Goal: Task Accomplishment & Management: Use online tool/utility

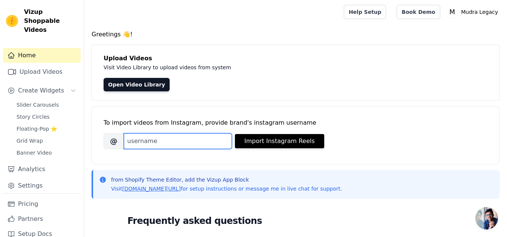
click at [168, 139] on input "Brand's Instagram Username" at bounding box center [178, 142] width 108 height 16
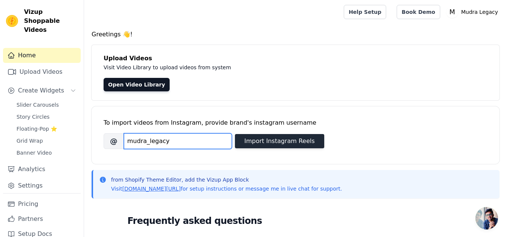
type input "mudra_legacy"
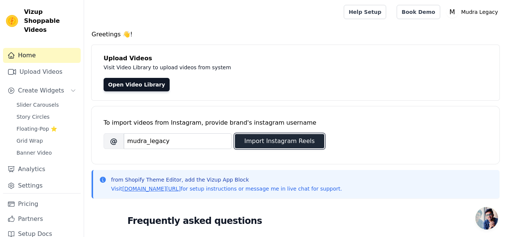
click at [276, 138] on button "Import Instagram Reels" at bounding box center [279, 141] width 89 height 14
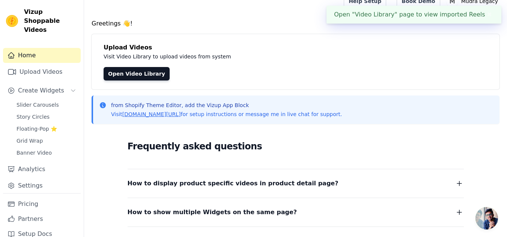
scroll to position [11, 0]
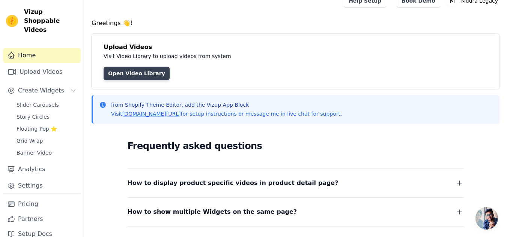
click at [152, 77] on link "Open Video Library" at bounding box center [137, 74] width 66 height 14
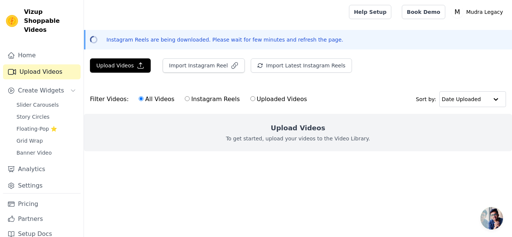
click at [185, 98] on input "Instagram Reels" at bounding box center [187, 98] width 5 height 5
radio input "true"
click at [211, 70] on button "Import Instagram Reel" at bounding box center [204, 66] width 82 height 14
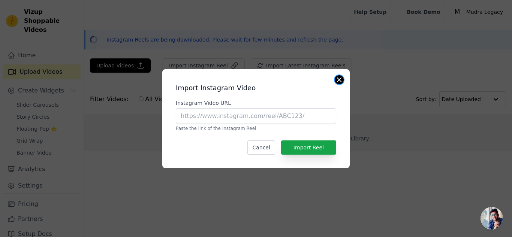
click at [341, 80] on button "Close modal" at bounding box center [339, 79] width 9 height 9
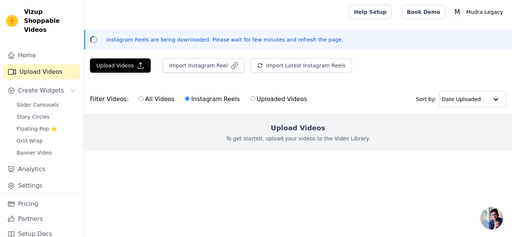
click at [140, 101] on label "All Videos" at bounding box center [156, 100] width 36 height 10
click at [140, 101] on input "All Videos" at bounding box center [141, 98] width 5 height 5
radio input "true"
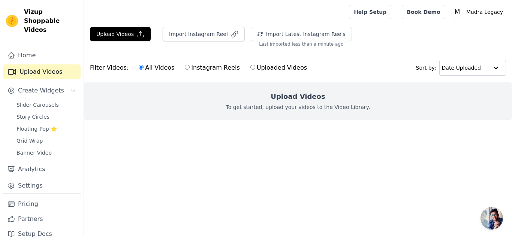
click at [185, 69] on input "Instagram Reels" at bounding box center [187, 67] width 5 height 5
radio input "true"
click at [206, 38] on button "Import Instagram Reel" at bounding box center [204, 34] width 82 height 14
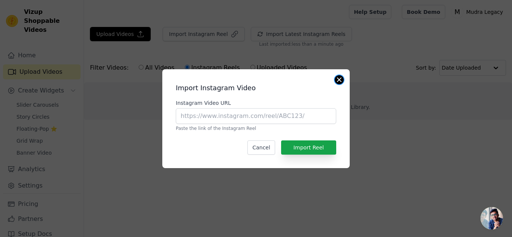
click at [339, 79] on button "Close modal" at bounding box center [339, 79] width 9 height 9
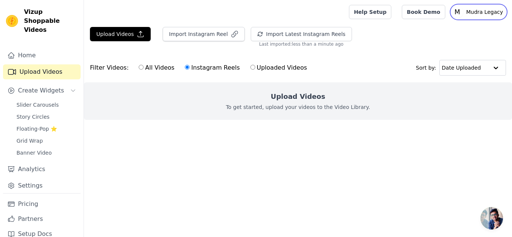
click at [480, 14] on p "Mudra Legacy" at bounding box center [485, 12] width 43 height 14
click at [429, 101] on div "Upload Videos To get started, upload your videos to the Video Library." at bounding box center [298, 102] width 428 height 38
click at [47, 101] on span "Slider Carousels" at bounding box center [38, 105] width 42 height 8
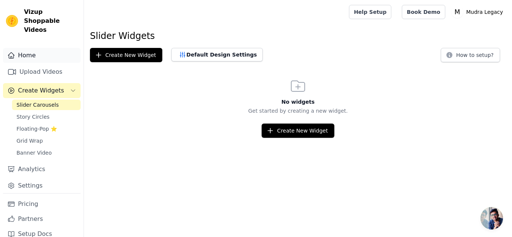
click at [34, 49] on link "Home" at bounding box center [42, 55] width 78 height 15
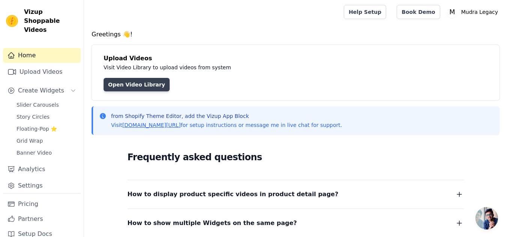
click at [123, 88] on link "Open Video Library" at bounding box center [137, 85] width 66 height 14
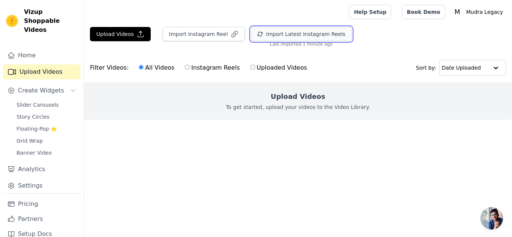
click at [285, 32] on button "Import Latest Instagram Reels" at bounding box center [301, 34] width 101 height 14
click at [185, 68] on input "Instagram Reels" at bounding box center [187, 67] width 5 height 5
radio input "true"
click at [251, 66] on input "Uploaded Videos" at bounding box center [253, 67] width 5 height 5
radio input "true"
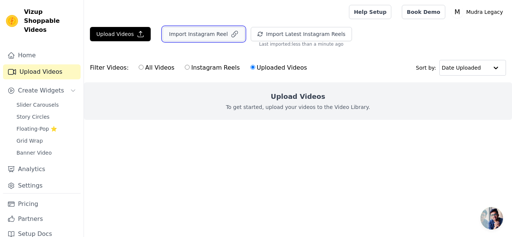
click at [198, 34] on button "Import Instagram Reel" at bounding box center [204, 34] width 82 height 14
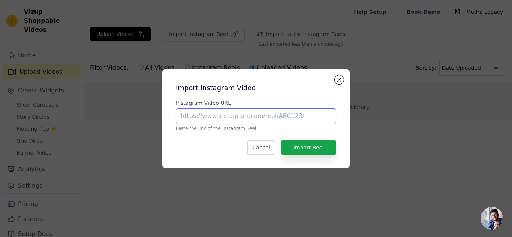
click at [211, 118] on input "Instagram Video URL" at bounding box center [256, 116] width 161 height 16
paste input "https://www.instagram.com/reel/DMas1bMT5o9/?igsh=NXU3Y3MyYWsxYWRl"
type input "https://www.instagram.com/reel/DMas1bMT5o9/?igsh=NXU3Y3MyYWsxYWRl"
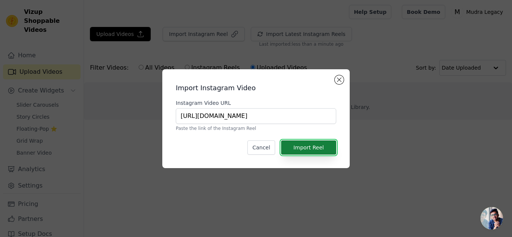
scroll to position [0, 0]
click at [307, 144] on button "Import Reel" at bounding box center [308, 148] width 55 height 14
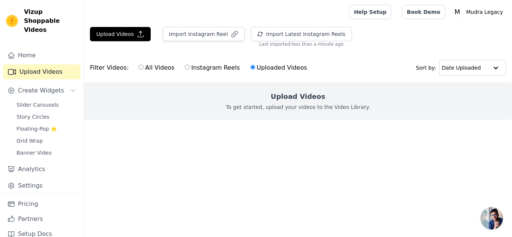
click at [189, 66] on label "Instagram Reels" at bounding box center [213, 68] width 56 height 10
click at [189, 66] on input "Instagram Reels" at bounding box center [187, 67] width 5 height 5
radio input "true"
click at [185, 67] on input "Instagram Reels" at bounding box center [187, 67] width 5 height 5
radio input "true"
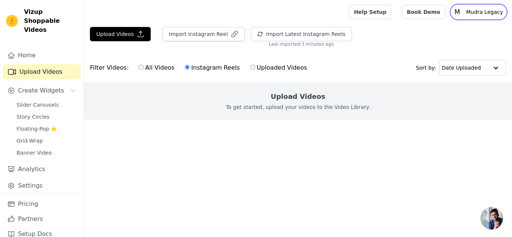
click at [492, 8] on p "Mudra Legacy" at bounding box center [485, 12] width 43 height 14
click at [457, 54] on link "Sign out" at bounding box center [470, 58] width 72 height 14
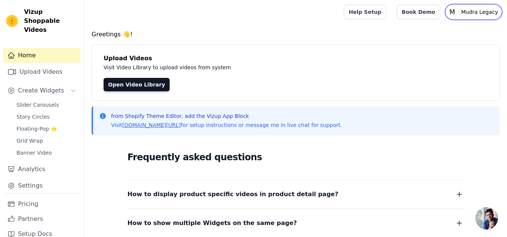
click at [491, 16] on p "Mudra Legacy" at bounding box center [479, 12] width 43 height 14
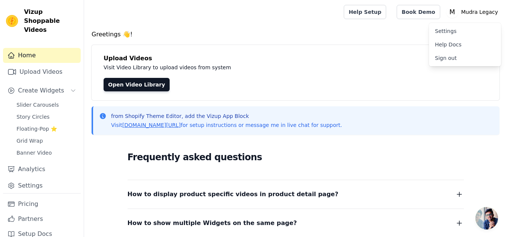
click at [446, 59] on link "Sign out" at bounding box center [465, 58] width 72 height 14
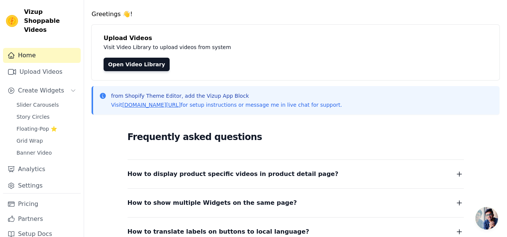
scroll to position [21, 0]
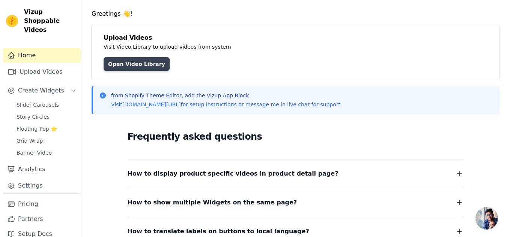
click at [142, 58] on link "Open Video Library" at bounding box center [137, 64] width 66 height 14
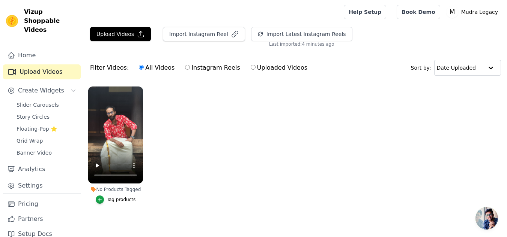
click at [214, 69] on label "Instagram Reels" at bounding box center [213, 68] width 56 height 10
click at [190, 69] on input "Instagram Reels" at bounding box center [187, 67] width 5 height 5
radio input "true"
click at [34, 101] on span "Slider Carousels" at bounding box center [38, 105] width 42 height 8
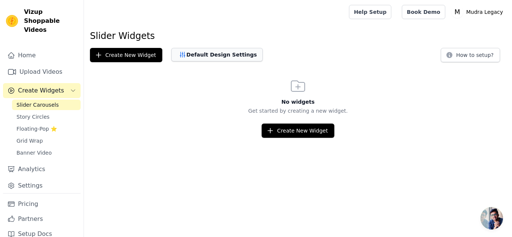
click at [209, 59] on button "Default Design Settings" at bounding box center [217, 55] width 92 height 14
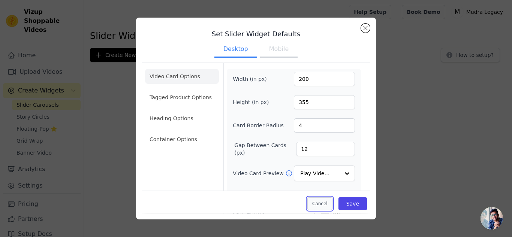
click at [322, 210] on button "Cancel" at bounding box center [320, 204] width 25 height 13
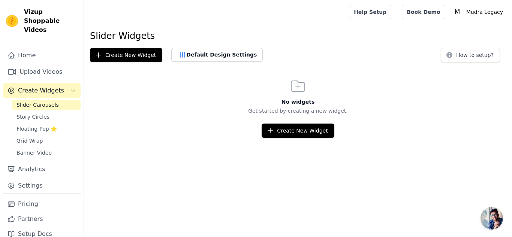
click at [54, 86] on span "Create Widgets" at bounding box center [41, 90] width 46 height 9
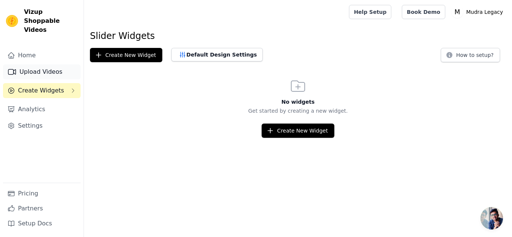
click at [52, 65] on link "Upload Videos" at bounding box center [42, 72] width 78 height 15
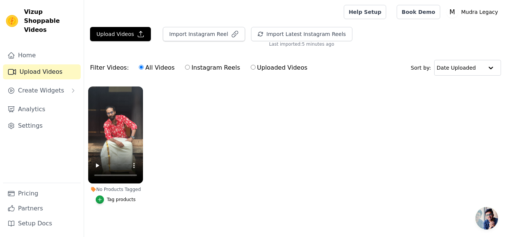
scroll to position [8, 0]
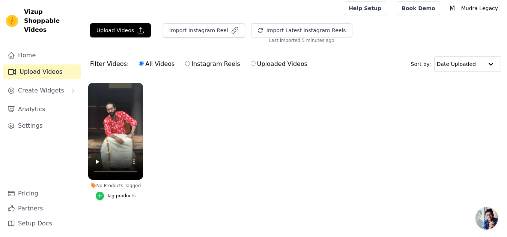
click at [104, 194] on div "button" at bounding box center [100, 196] width 8 height 8
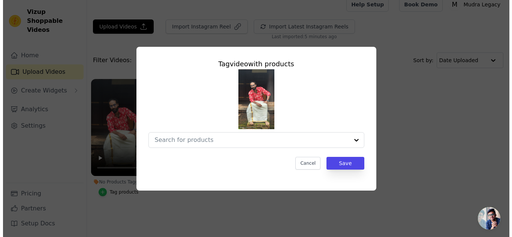
scroll to position [0, 0]
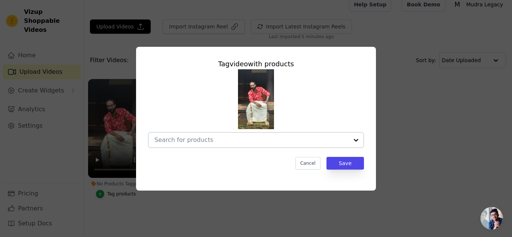
click at [358, 142] on div at bounding box center [356, 140] width 15 height 15
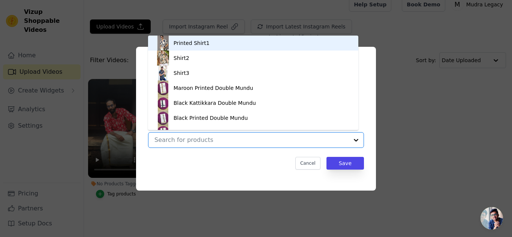
click at [221, 44] on div "Printed Shirt1" at bounding box center [253, 43] width 195 height 15
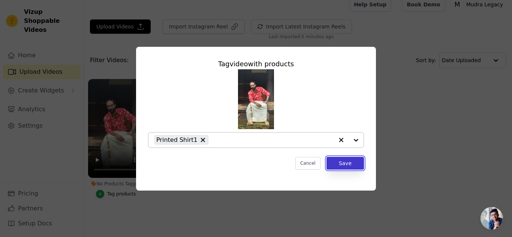
click at [352, 165] on button "Save" at bounding box center [346, 163] width 38 height 13
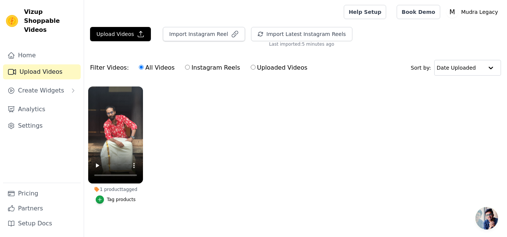
click at [191, 69] on label "Instagram Reels" at bounding box center [213, 68] width 56 height 10
click at [190, 69] on input "Instagram Reels" at bounding box center [187, 67] width 5 height 5
radio input "true"
click at [199, 34] on button "Import Instagram Reel" at bounding box center [204, 34] width 82 height 14
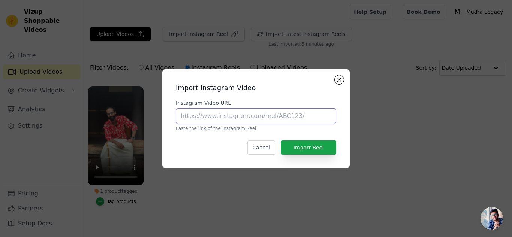
click at [228, 120] on input "Instagram Video URL" at bounding box center [256, 116] width 161 height 16
paste input "https://www.instagram.com/reel/DMdHjzPTu9T/?igsh=MXJmMXU2emRmN3RsMQ=="
type input "https://www.instagram.com/reel/DMdHjzPTu9T/?igsh=MXJmMXU2emRmN3RsMQ=="
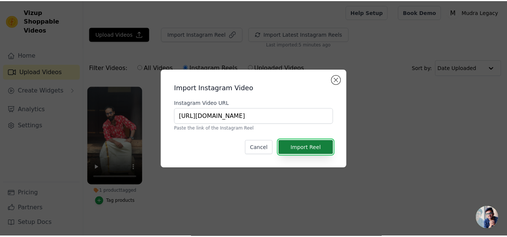
scroll to position [0, 0]
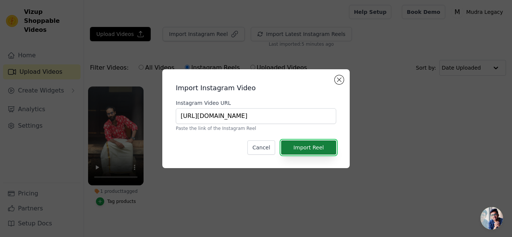
click at [299, 153] on button "Import Reel" at bounding box center [308, 148] width 55 height 14
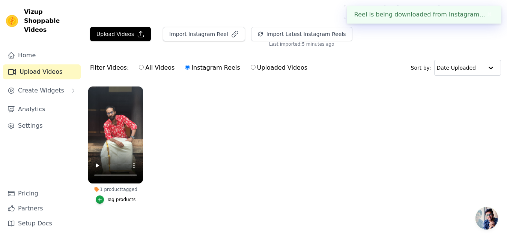
click at [488, 17] on button "✖" at bounding box center [489, 14] width 9 height 9
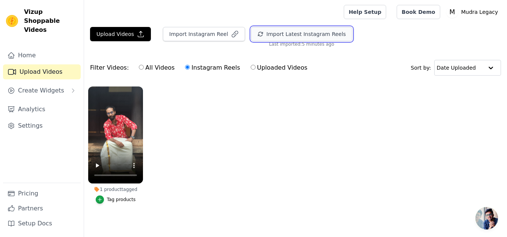
click at [257, 33] on icon "button" at bounding box center [260, 34] width 6 height 6
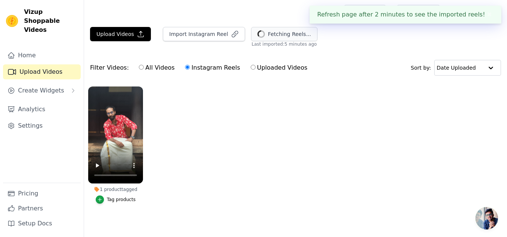
click at [139, 68] on input "All Videos" at bounding box center [141, 67] width 5 height 5
radio input "true"
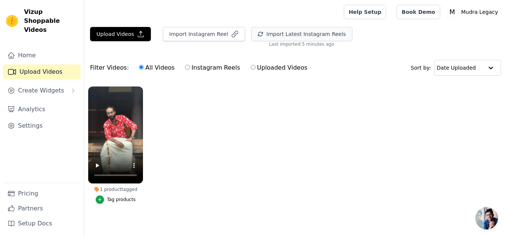
click at [185, 68] on input "Instagram Reels" at bounding box center [187, 67] width 5 height 5
radio input "true"
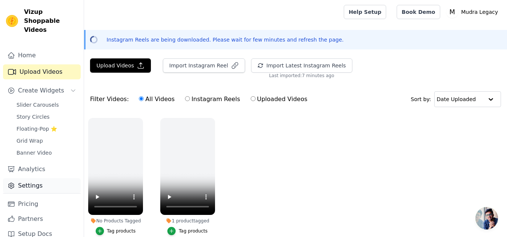
click at [26, 179] on link "Settings" at bounding box center [42, 186] width 78 height 15
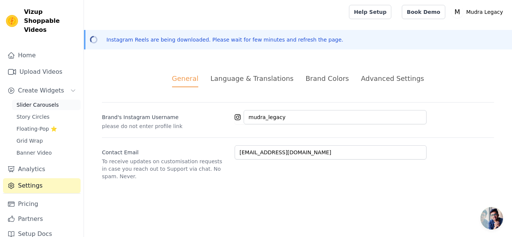
click at [48, 101] on span "Slider Carousels" at bounding box center [38, 105] width 42 height 8
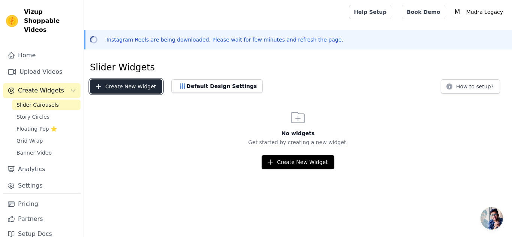
click at [128, 90] on button "Create New Widget" at bounding box center [126, 87] width 72 height 14
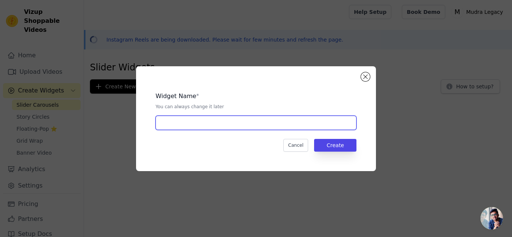
click at [172, 125] on input "text" at bounding box center [256, 123] width 201 height 14
click at [172, 125] on input "G" at bounding box center [256, 123] width 201 height 14
click at [171, 126] on input "Genaral Reels" at bounding box center [256, 123] width 201 height 14
type input "General Reels"
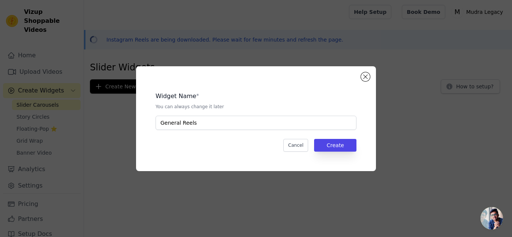
click at [220, 151] on div "Cancel Create" at bounding box center [256, 145] width 201 height 13
click at [352, 146] on button "Create" at bounding box center [335, 145] width 42 height 13
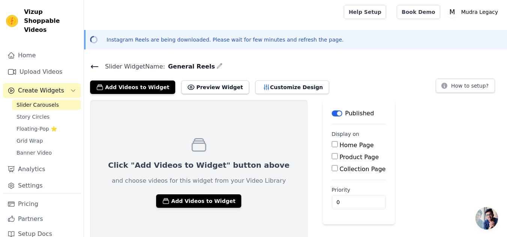
click at [332, 144] on input "Home Page" at bounding box center [335, 144] width 6 height 6
checkbox input "true"
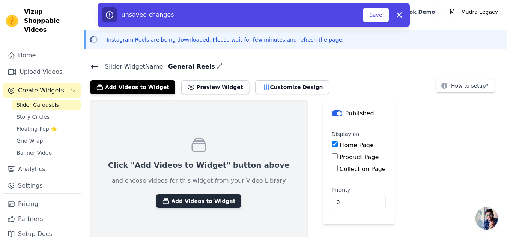
click at [213, 200] on button "Add Videos to Widget" at bounding box center [198, 202] width 85 height 14
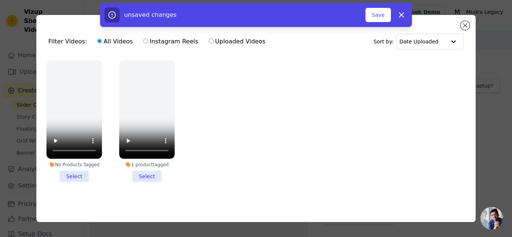
click at [81, 172] on li "No Products Tagged Select" at bounding box center [75, 121] width 56 height 122
click at [0, 0] on input "No Products Tagged Select" at bounding box center [0, 0] width 0 height 0
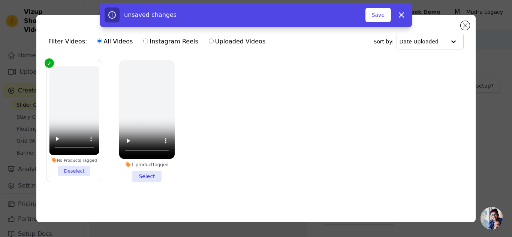
click at [138, 171] on li "1 product tagged Select" at bounding box center [147, 121] width 56 height 122
click at [0, 0] on input "1 product tagged Select" at bounding box center [0, 0] width 0 height 0
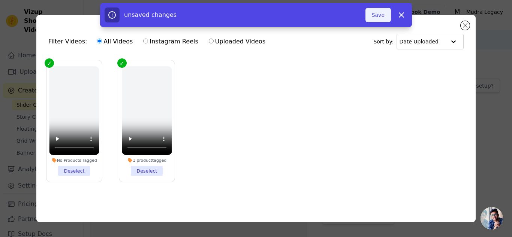
click at [383, 16] on button "Save" at bounding box center [379, 15] width 26 height 14
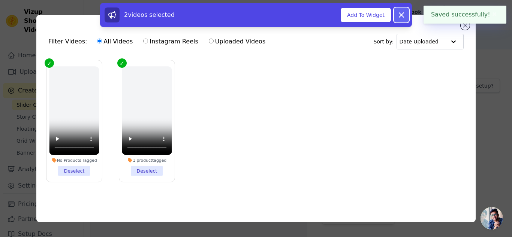
click at [404, 14] on icon at bounding box center [401, 15] width 9 height 9
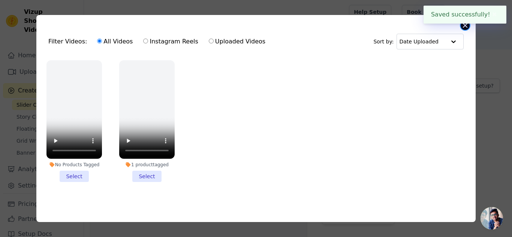
click at [461, 26] on div "Filter Videos: All Videos Instagram Reels Uploaded Videos Sort by: Date Uploade…" at bounding box center [256, 118] width 440 height 207
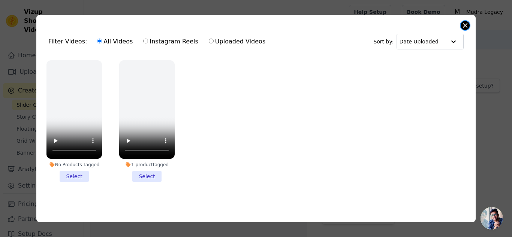
click at [466, 21] on button "Close modal" at bounding box center [465, 25] width 9 height 9
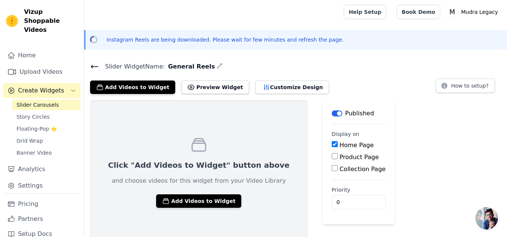
scroll to position [6, 0]
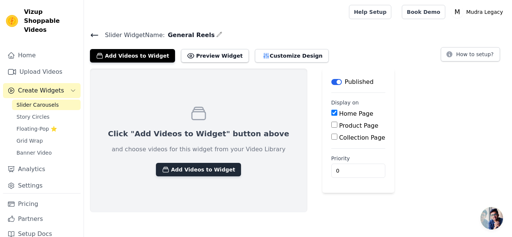
click at [197, 170] on button "Add Videos to Widget" at bounding box center [198, 170] width 85 height 14
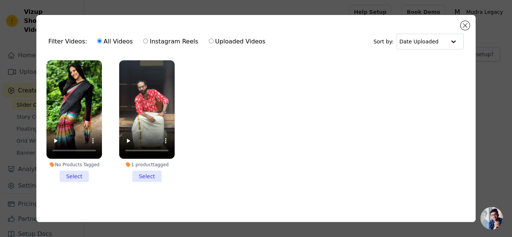
click at [82, 174] on li "No Products Tagged Select" at bounding box center [75, 121] width 56 height 122
click at [0, 0] on input "No Products Tagged Select" at bounding box center [0, 0] width 0 height 0
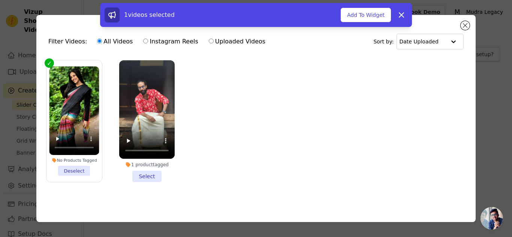
click at [145, 178] on li "1 product tagged Select" at bounding box center [147, 121] width 56 height 122
click at [0, 0] on input "1 product tagged Select" at bounding box center [0, 0] width 0 height 0
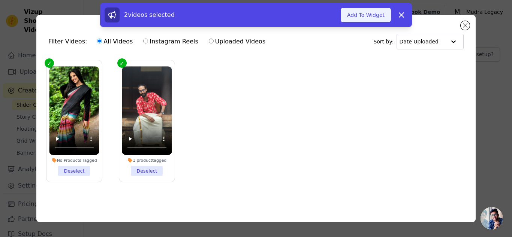
click at [380, 15] on button "Add To Widget" at bounding box center [366, 15] width 50 height 14
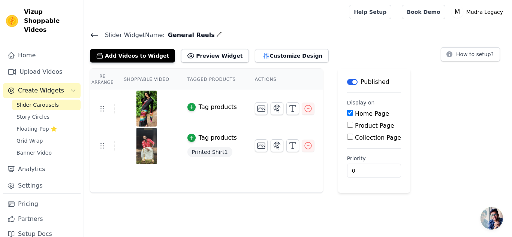
click at [93, 35] on icon at bounding box center [94, 35] width 7 height 3
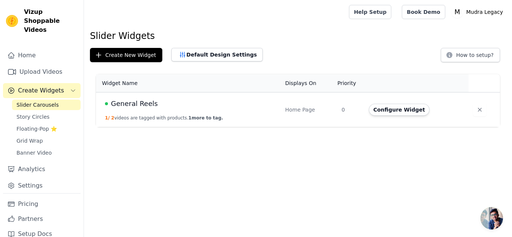
click at [195, 118] on span "1 more to tag." at bounding box center [206, 118] width 35 height 5
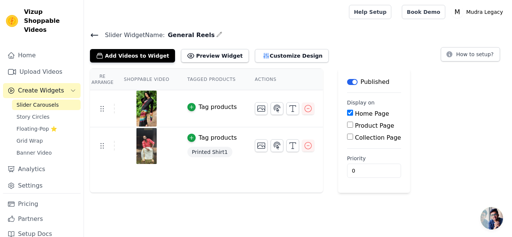
click at [206, 152] on span "Printed Shirt1" at bounding box center [210, 152] width 45 height 11
click at [156, 80] on th "Shoppable Video" at bounding box center [146, 79] width 63 height 21
click at [48, 70] on link "Upload Videos" at bounding box center [42, 72] width 78 height 15
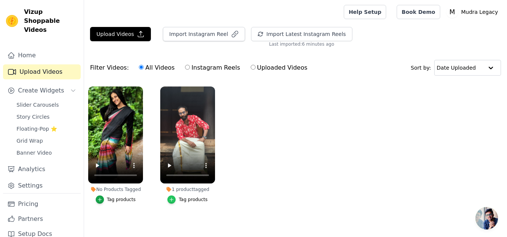
click at [176, 198] on div "button" at bounding box center [171, 200] width 8 height 8
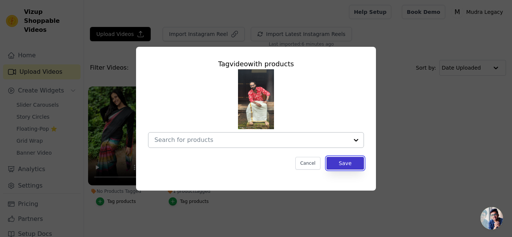
click at [344, 162] on button "Save" at bounding box center [346, 163] width 38 height 13
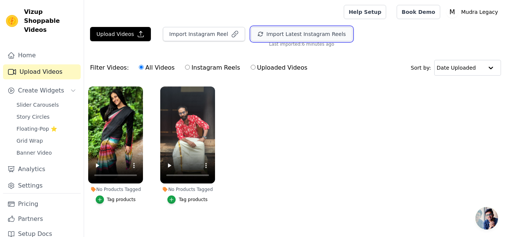
click at [267, 41] on button "Import Latest Instagram Reels" at bounding box center [301, 34] width 101 height 14
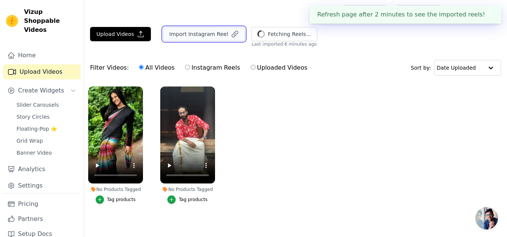
click at [196, 38] on button "Import Instagram Reel" at bounding box center [204, 34] width 82 height 14
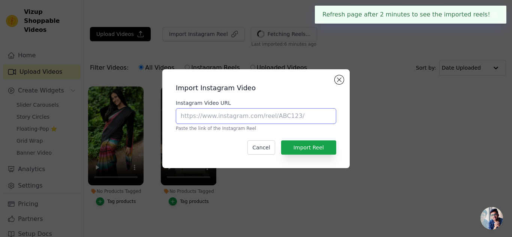
click at [215, 118] on input "Instagram Video URL" at bounding box center [256, 116] width 161 height 16
paste input "https://www.instagram.com/reel/DKUhg6nTRFr/?igsh=Y3VtNTdsM2poY3Nh"
type input "https://www.instagram.com/reel/DKUhg6nTRFr/?igsh=Y3VtNTdsM2poY3Nh"
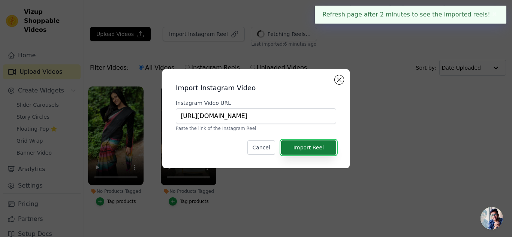
scroll to position [0, 0]
click at [314, 147] on button "Import Reel" at bounding box center [308, 148] width 55 height 14
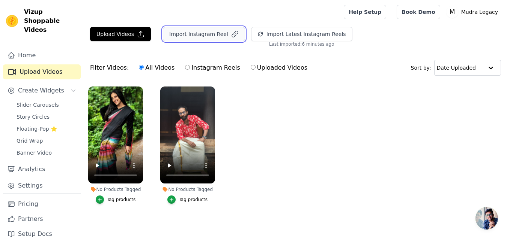
click at [203, 37] on button "Import Instagram Reel" at bounding box center [204, 34] width 82 height 14
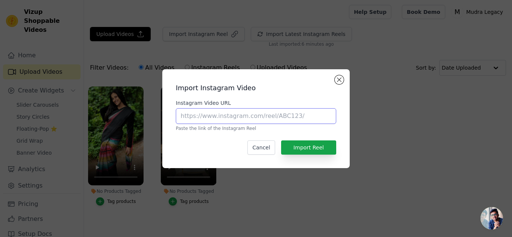
click at [228, 121] on input "Instagram Video URL" at bounding box center [256, 116] width 161 height 16
paste input "https://www.instagram.com/reel/DMSW9ynz16A/?igsh=b2wzdWZ6eHVrZzU3"
type input "https://www.instagram.com/reel/DMSW9ynz16A/?igsh=b2wzdWZ6eHVrZzU3"
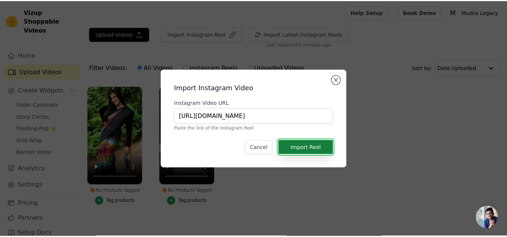
scroll to position [0, 0]
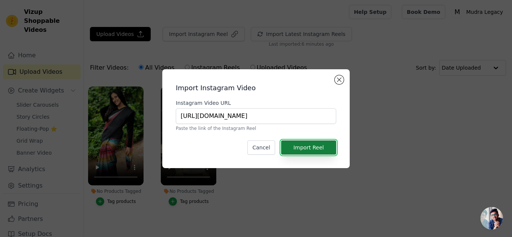
click at [305, 148] on button "Import Reel" at bounding box center [308, 148] width 55 height 14
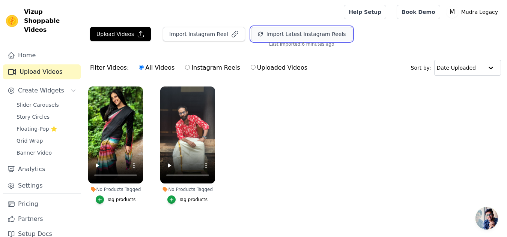
click at [261, 32] on button "Import Latest Instagram Reels" at bounding box center [301, 34] width 101 height 14
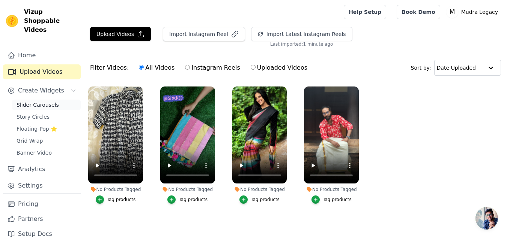
click at [50, 101] on span "Slider Carousels" at bounding box center [38, 105] width 42 height 8
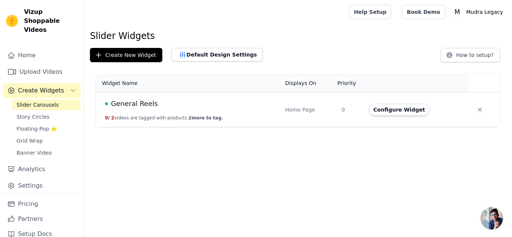
click at [176, 110] on td "General Reels 0 / 2 videos are tagged with products. 2 more to tag." at bounding box center [188, 110] width 185 height 35
click at [408, 112] on button "Configure Widget" at bounding box center [399, 110] width 61 height 12
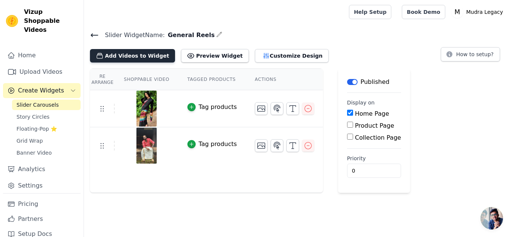
click at [144, 54] on button "Add Videos to Widget" at bounding box center [132, 56] width 85 height 14
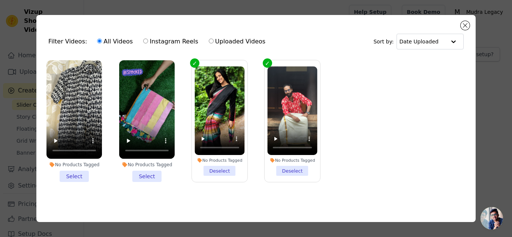
click at [77, 174] on li "No Products Tagged Select" at bounding box center [75, 121] width 56 height 122
click at [0, 0] on input "No Products Tagged Select" at bounding box center [0, 0] width 0 height 0
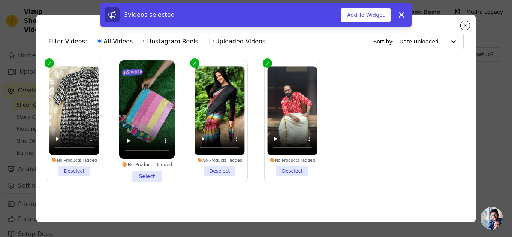
click at [148, 178] on li "No Products Tagged Select" at bounding box center [147, 121] width 56 height 122
click at [0, 0] on input "No Products Tagged Select" at bounding box center [0, 0] width 0 height 0
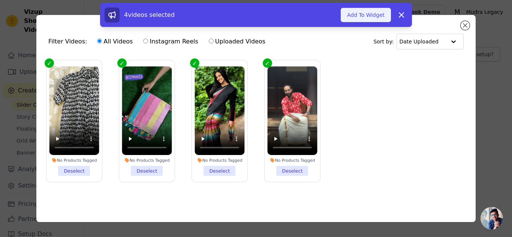
click at [364, 15] on button "Add To Widget" at bounding box center [366, 15] width 50 height 14
